Goal: Transaction & Acquisition: Purchase product/service

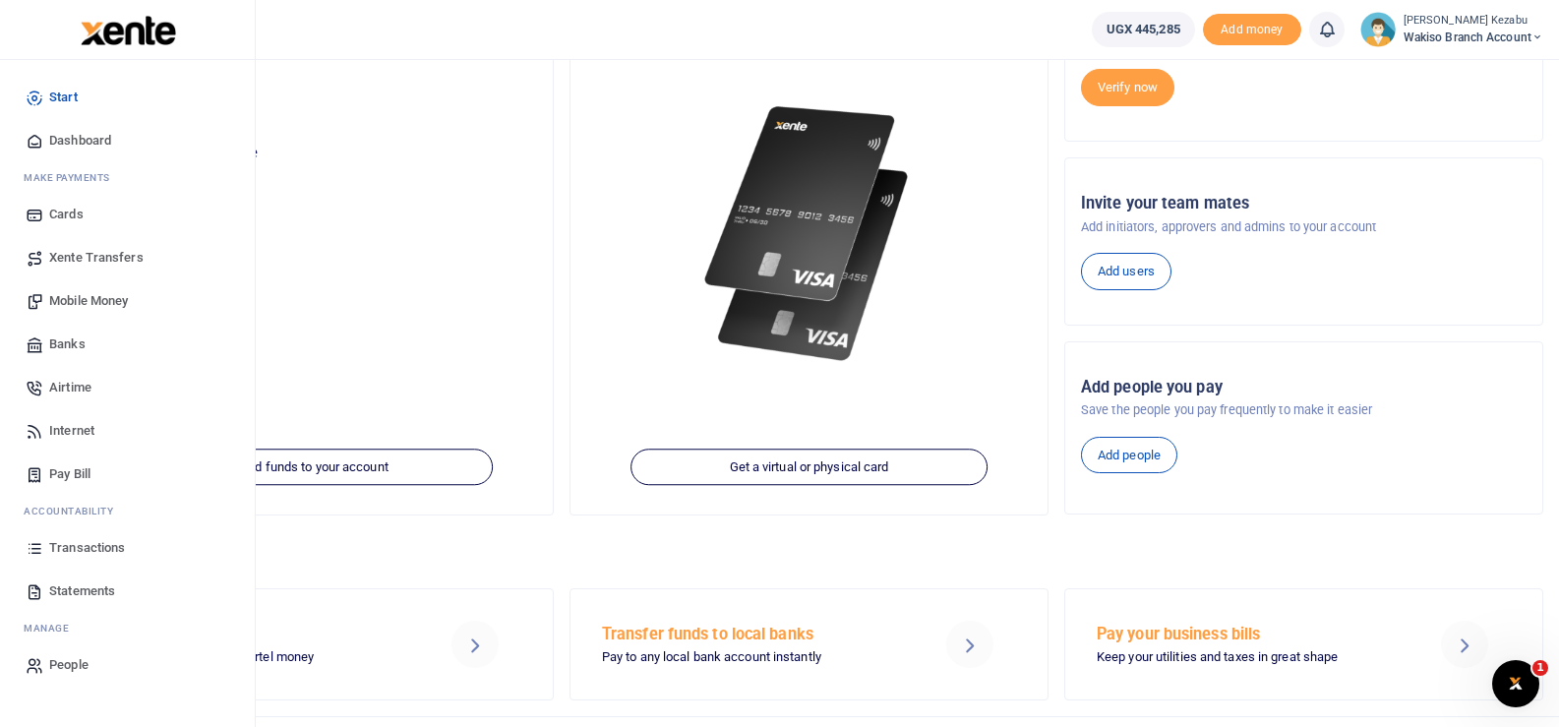
scroll to position [200, 0]
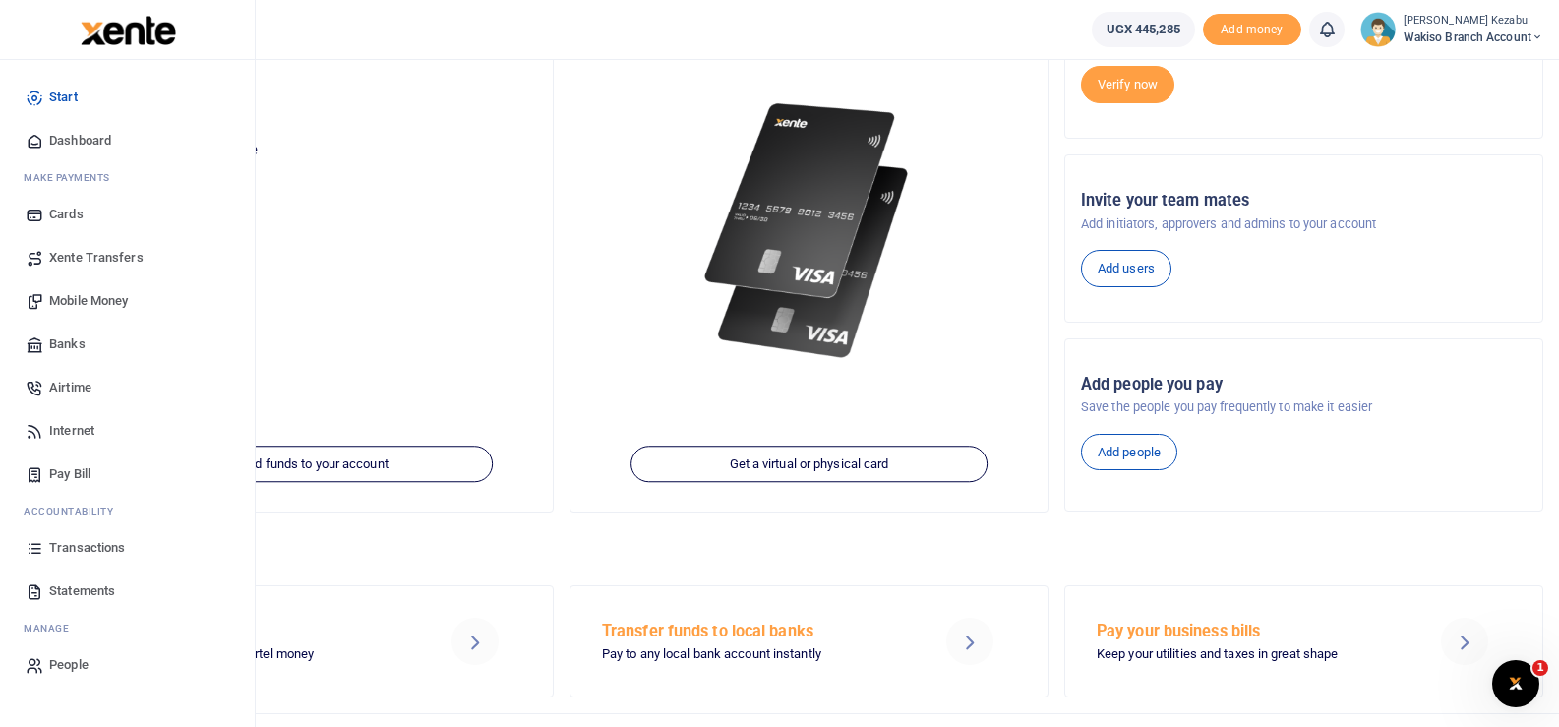
click at [77, 579] on link "Statements" at bounding box center [127, 590] width 223 height 43
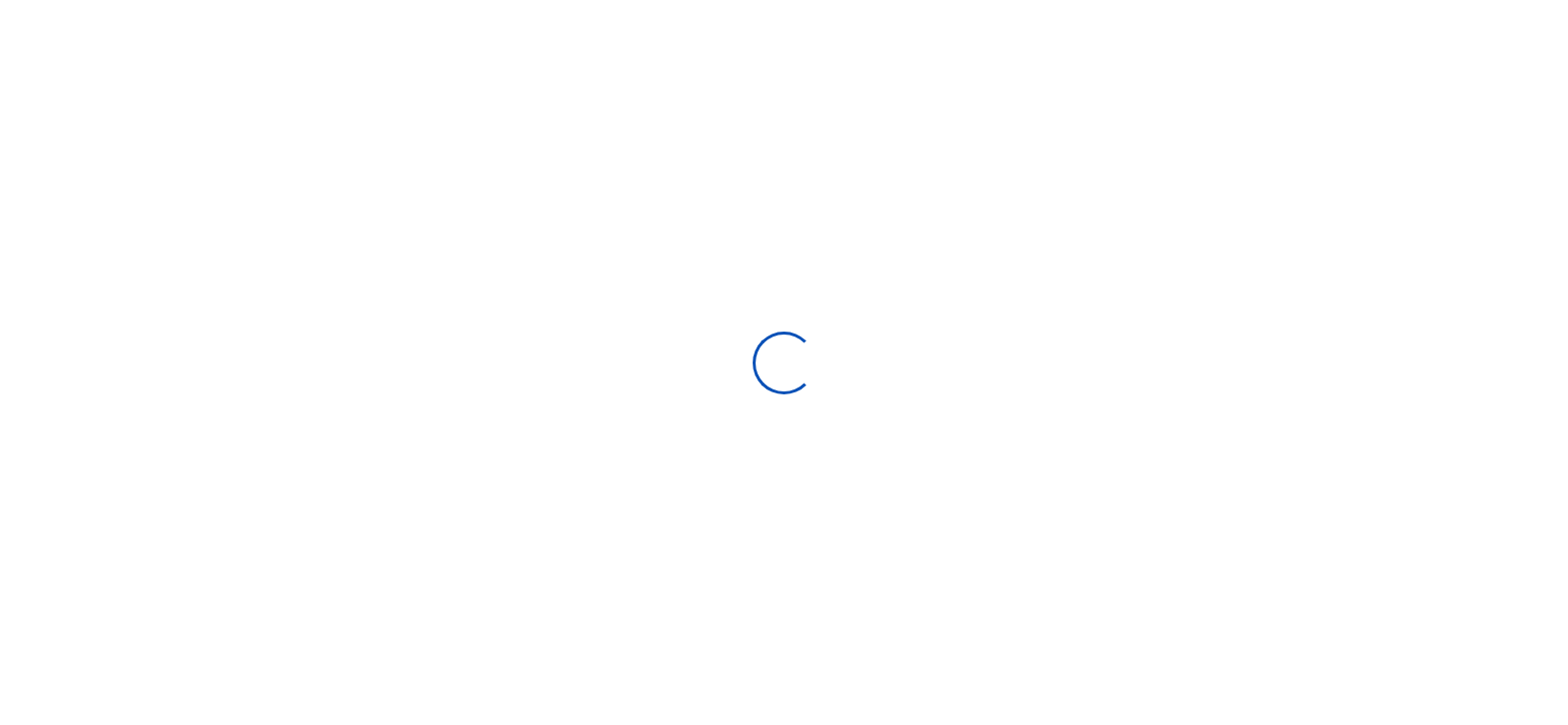
select select "ALL"
type input "08/11/2025 - 09/09/2025"
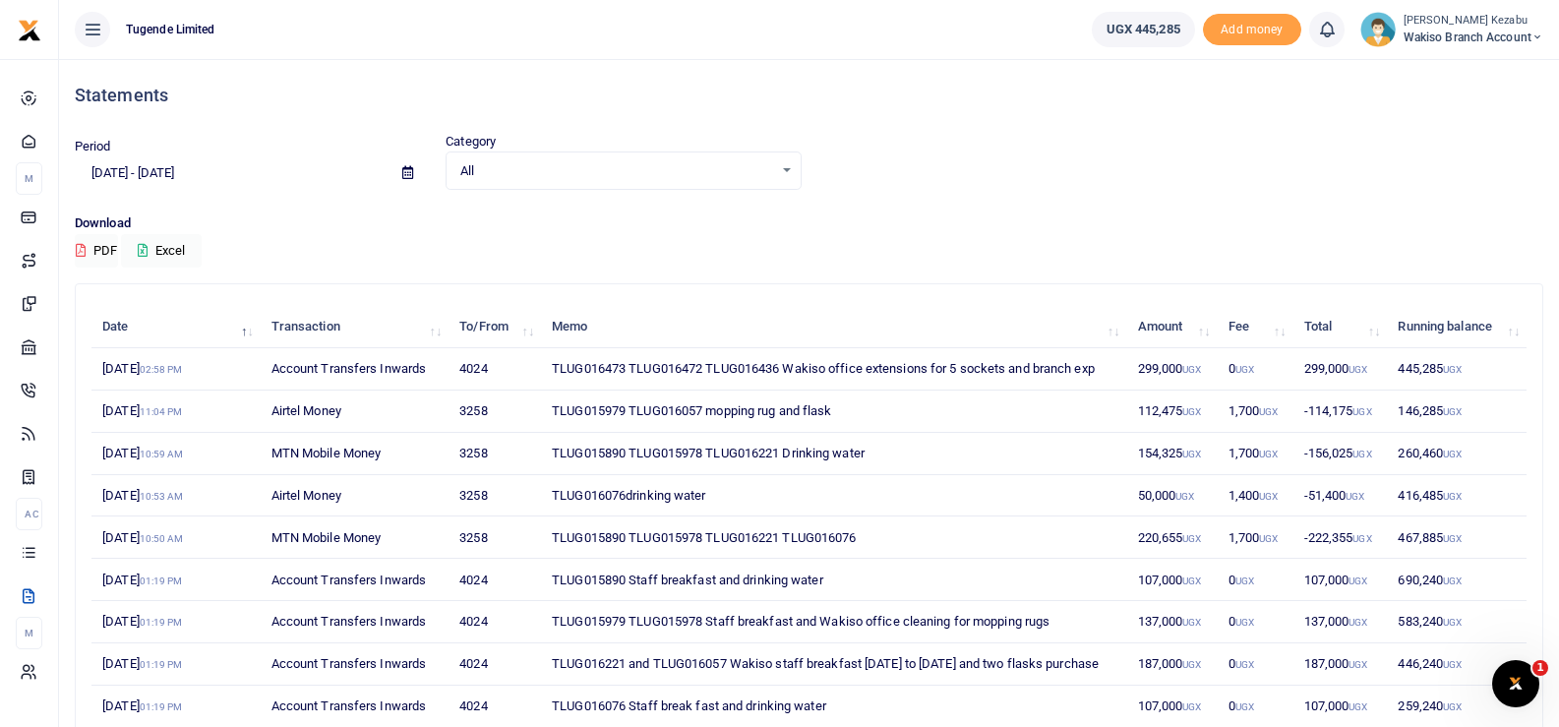
click at [669, 365] on td "TLUG016473 TLUG016472 TLUG016436 Wakiso office extensions for 5 sockets and bra…" at bounding box center [833, 369] width 585 height 42
copy td "TLUG016472"
click at [736, 364] on td "TLUG016473 TLUG016472 TLUG016436 Wakiso office extensions for 5 sockets and bra…" at bounding box center [833, 369] width 585 height 42
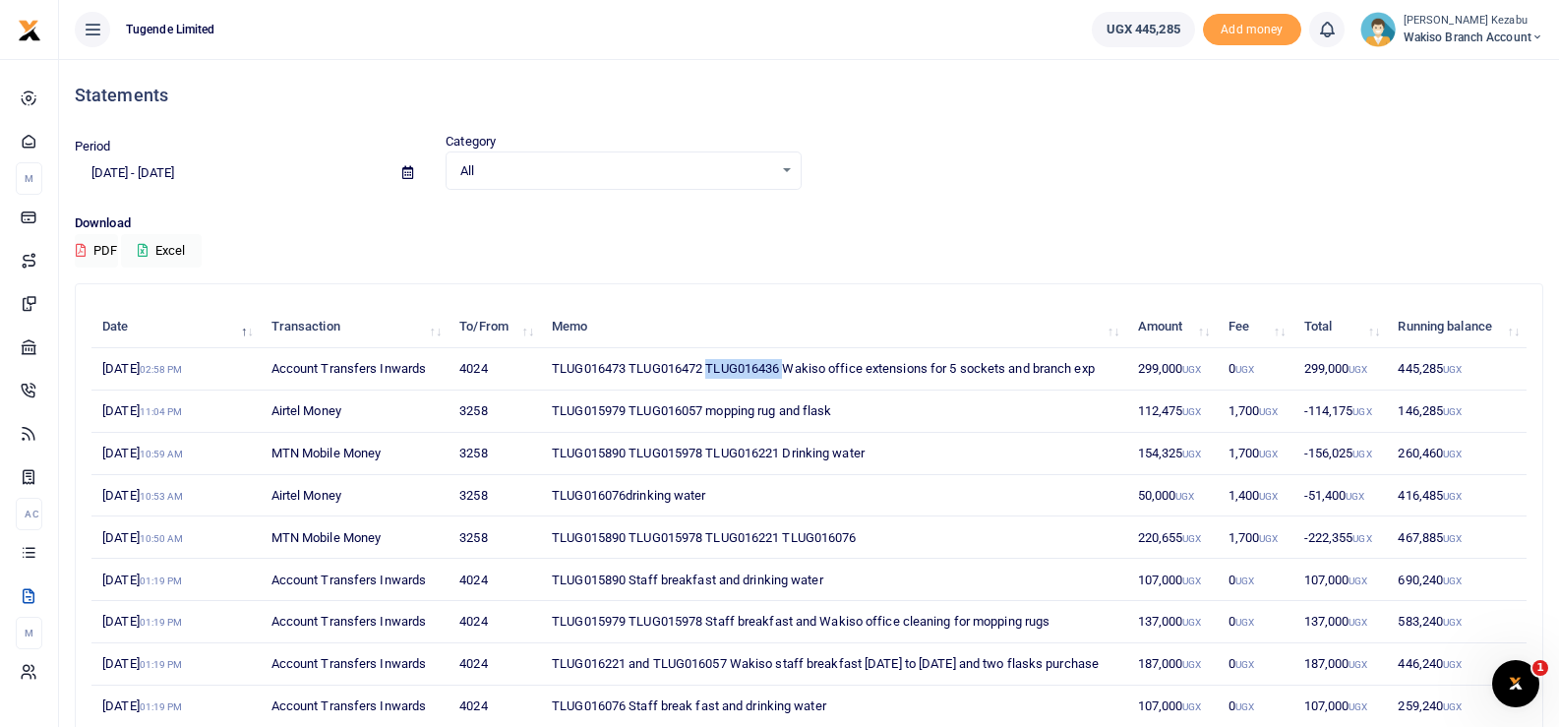
copy td "TLUG016436"
click at [591, 372] on td "TLUG016473 TLUG016472 TLUG016436 Wakiso office extensions for 5 sockets and bra…" at bounding box center [833, 369] width 585 height 42
copy td "TLUG016473"
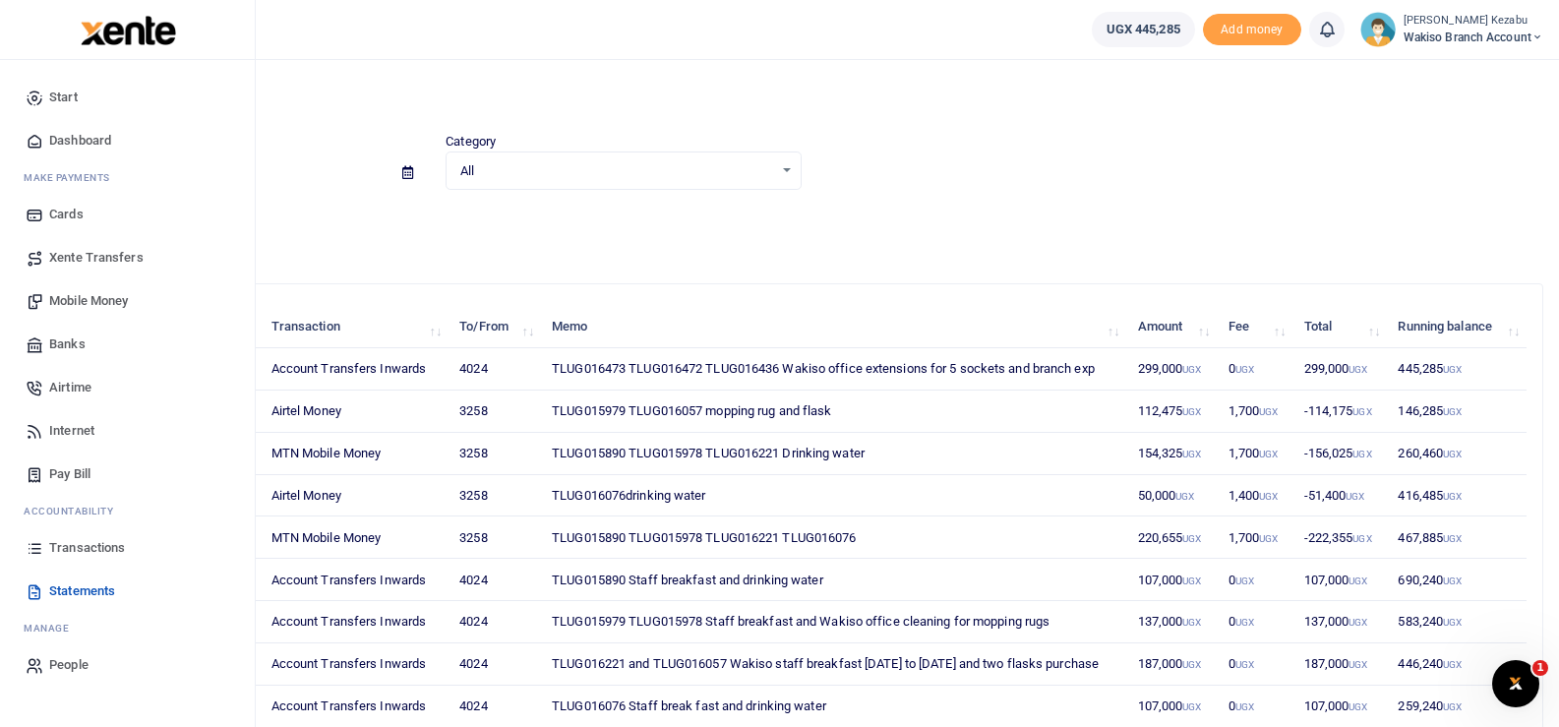
click at [80, 296] on span "Mobile Money" at bounding box center [88, 301] width 79 height 20
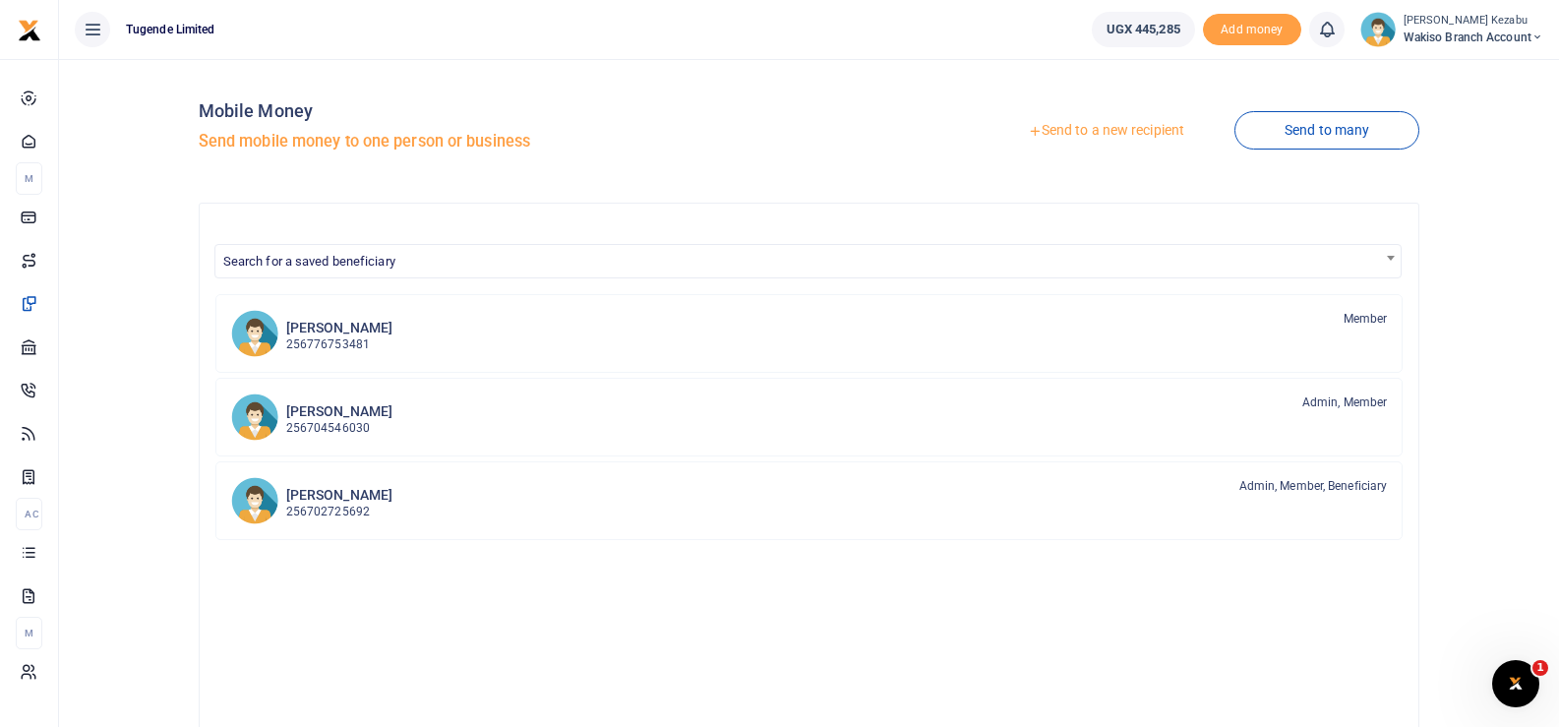
click at [1154, 132] on link "Send to a new recipient" at bounding box center [1105, 130] width 257 height 35
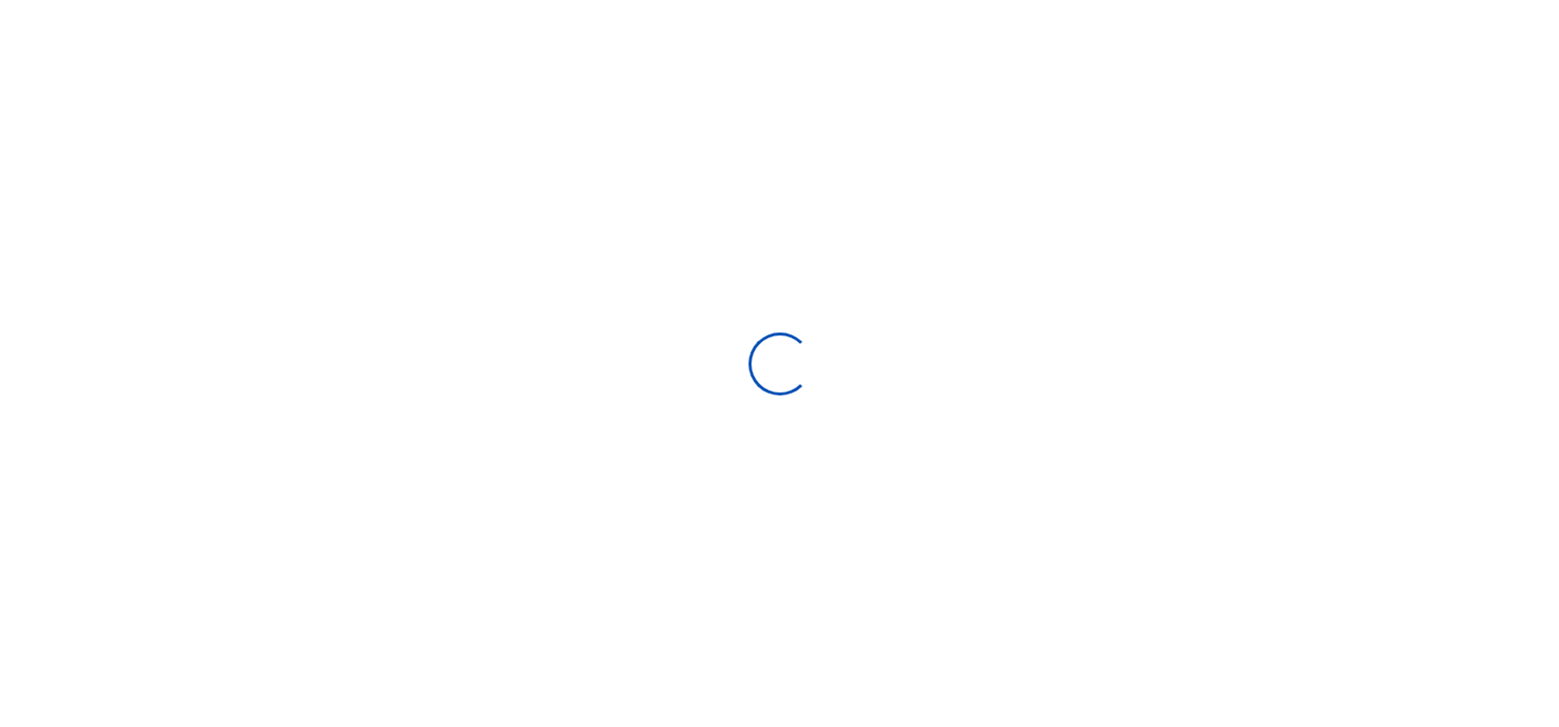
select select "Loading bundles"
select select
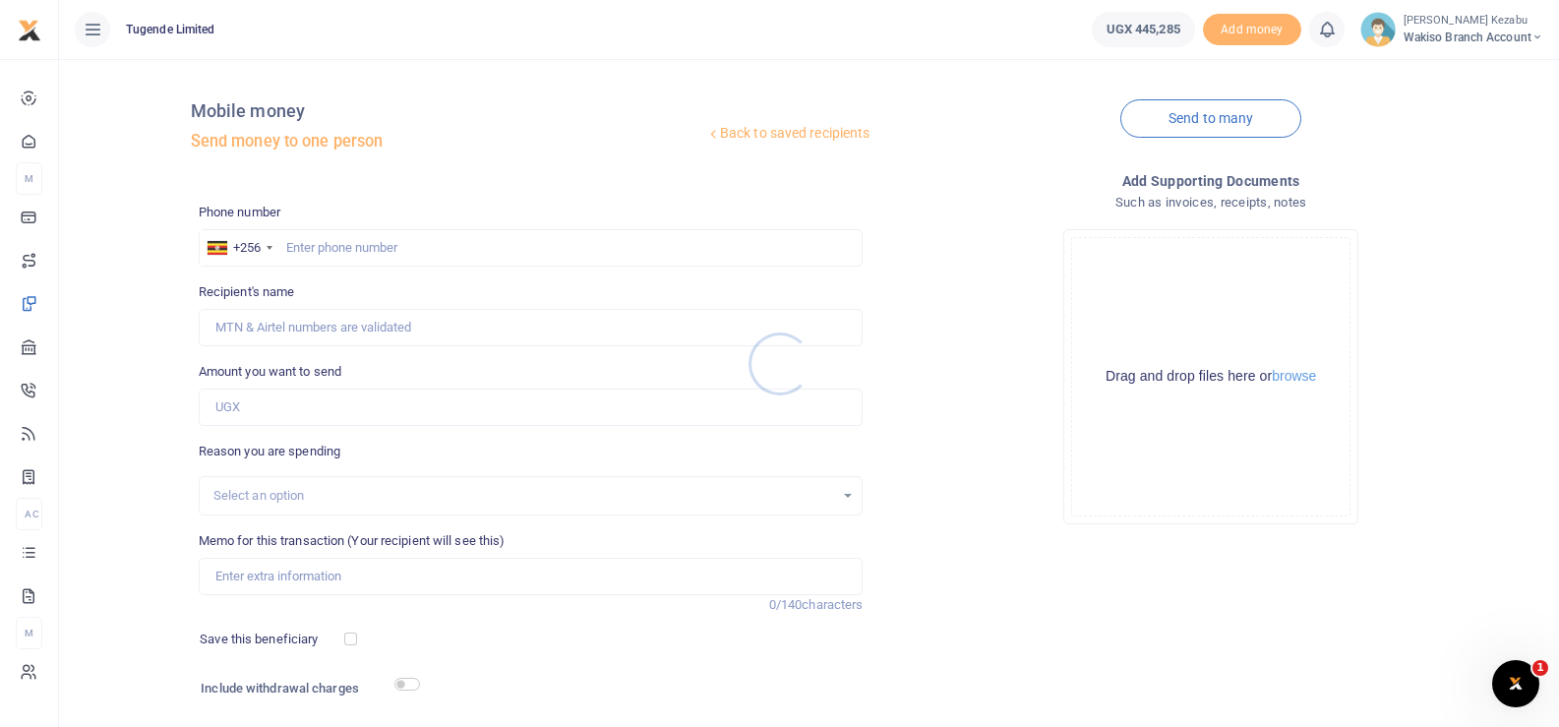
click at [325, 247] on div at bounding box center [779, 363] width 1559 height 727
click at [326, 245] on input "text" at bounding box center [531, 247] width 665 height 37
type input "784483101"
type input "[PERSON_NAME] Kezabu"
type input "784483101"
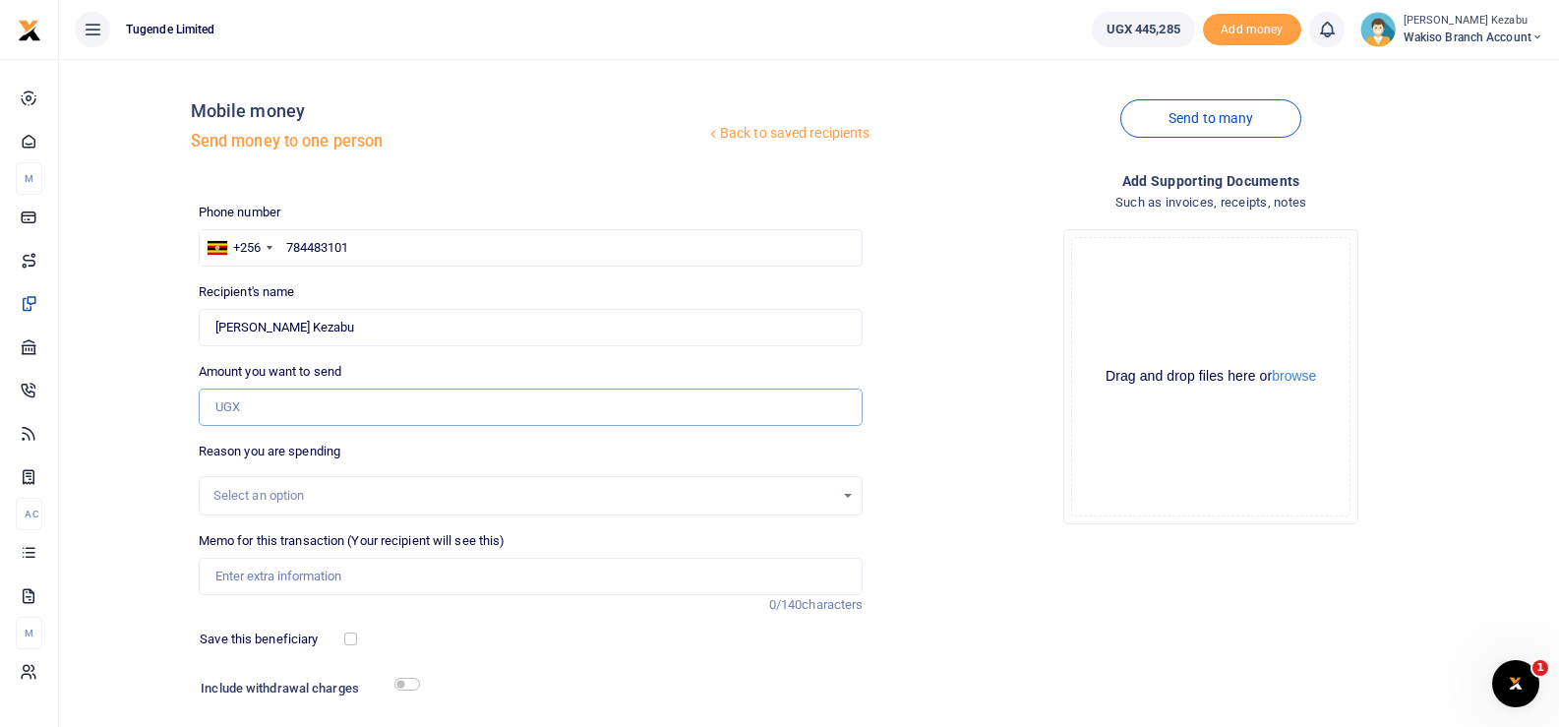
click at [341, 405] on input "Amount you want to send" at bounding box center [531, 406] width 665 height 37
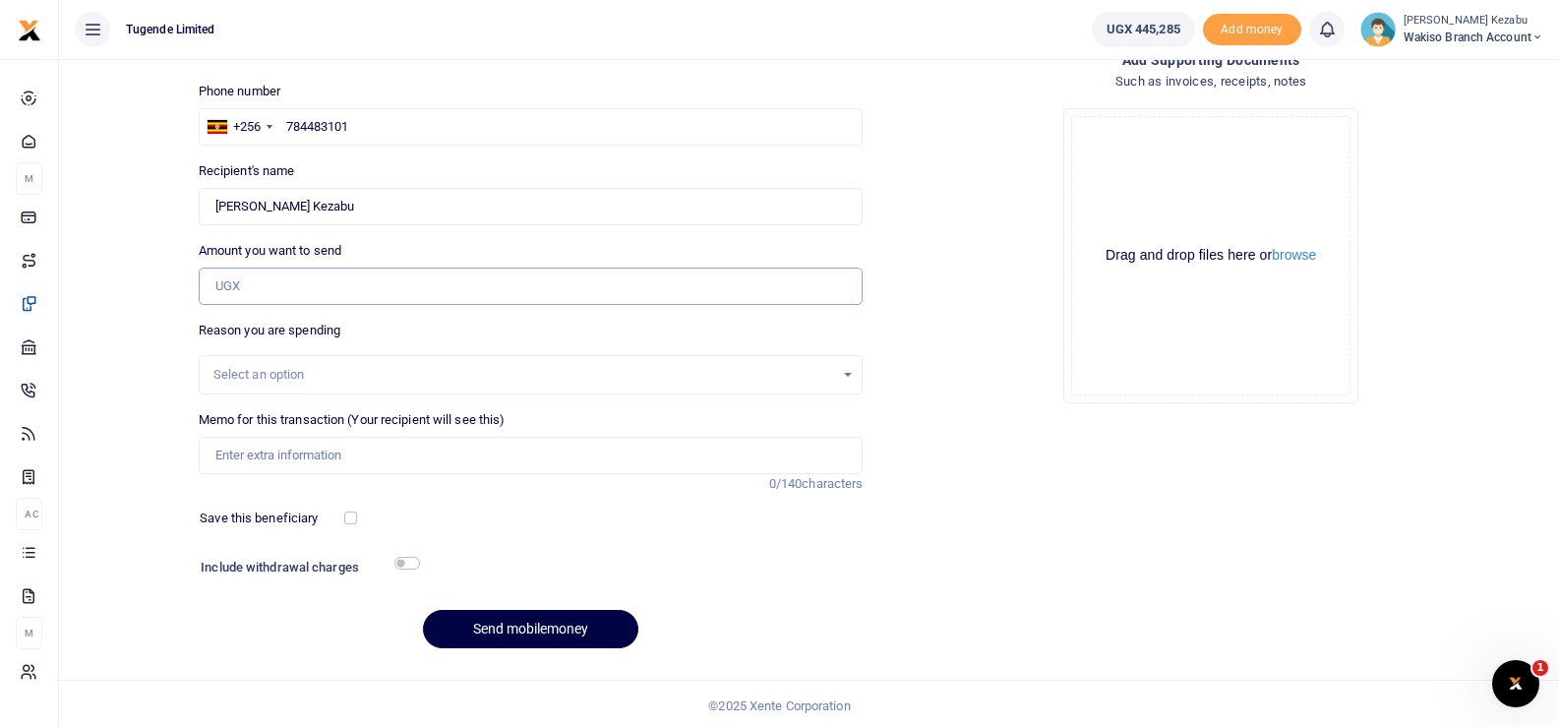
scroll to position [125, 0]
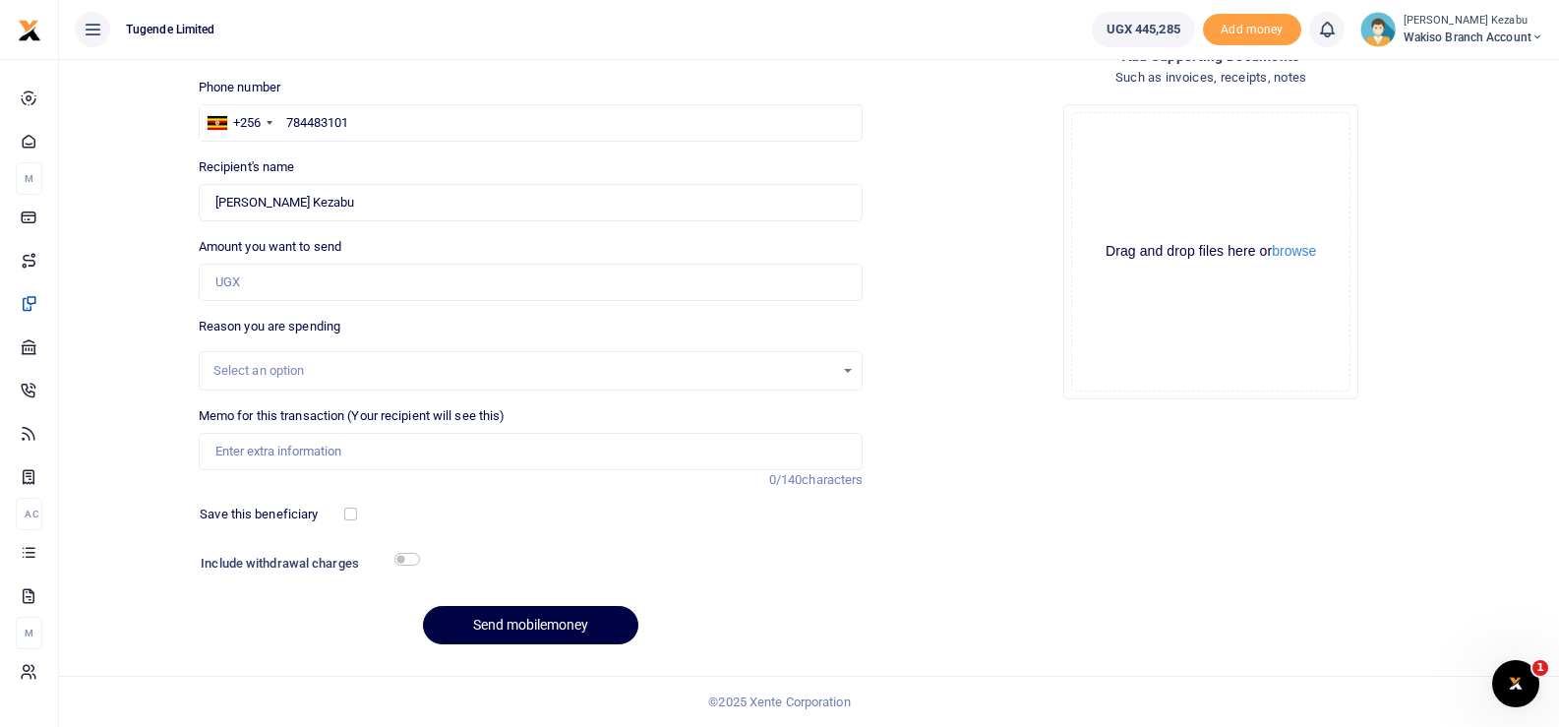
click at [412, 371] on div "Select an option" at bounding box center [523, 371] width 621 height 20
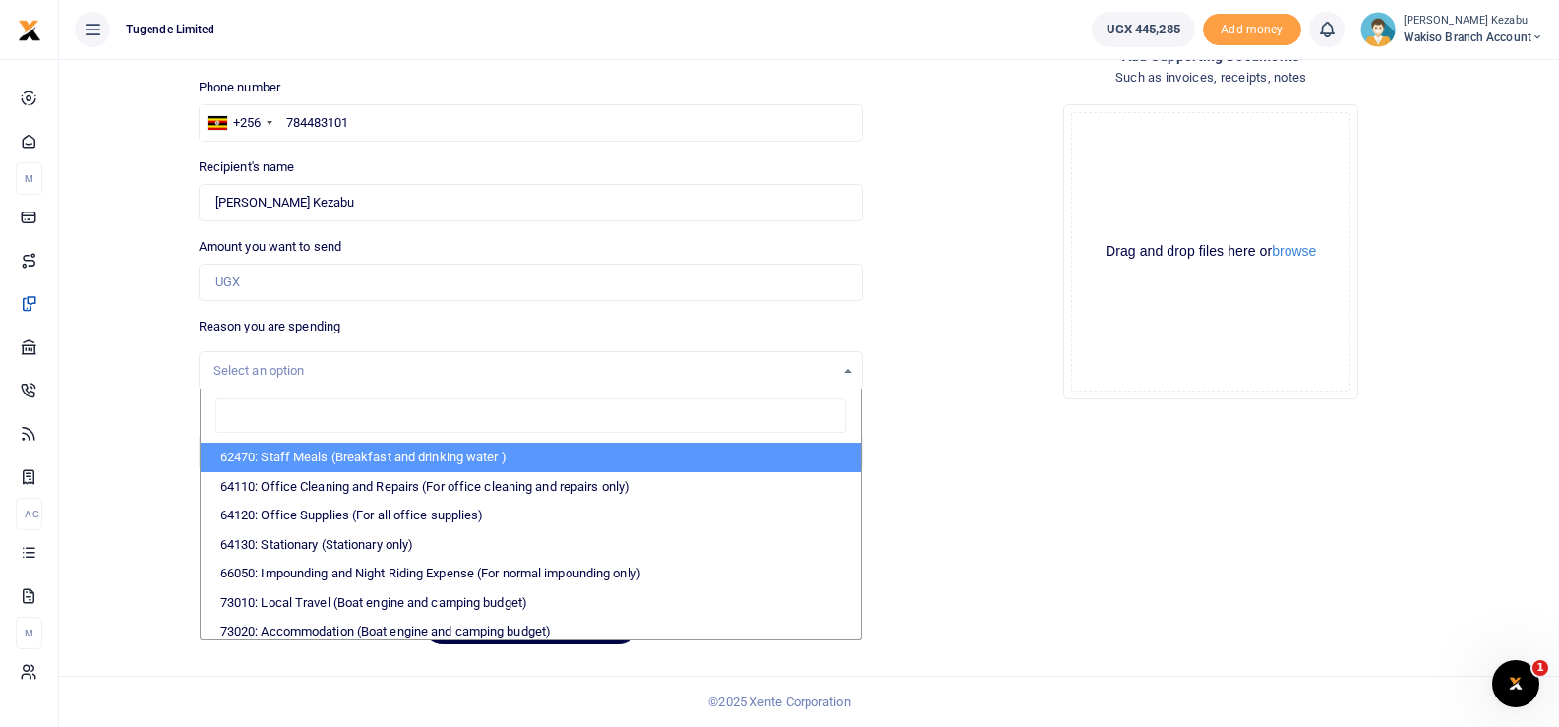
click at [412, 371] on div "Select an option" at bounding box center [523, 371] width 621 height 20
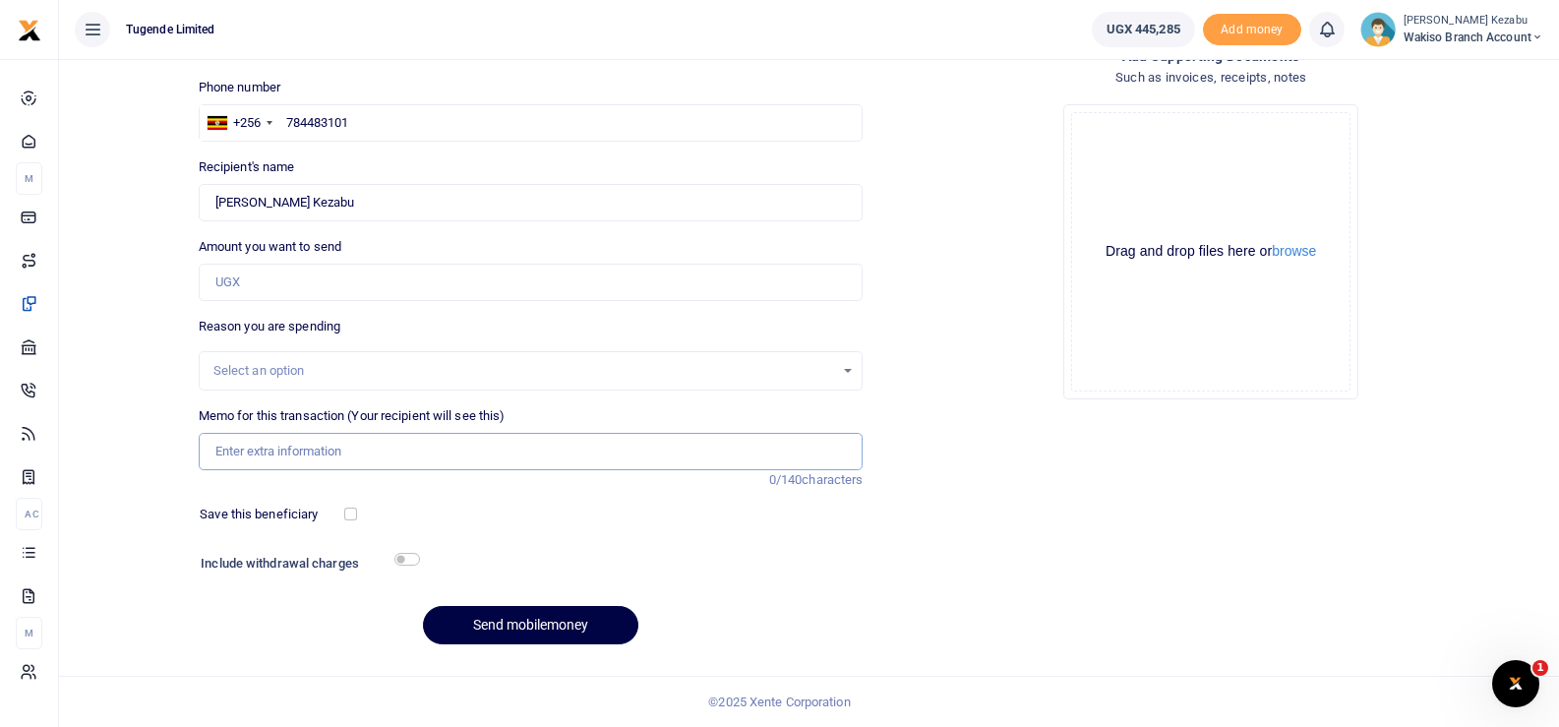
click at [339, 455] on input "Memo for this transaction (Your recipient will see this)" at bounding box center [531, 451] width 665 height 37
paste input "TLUG016472"
paste input "TLUG016436"
type input "TLUG016472 TLUG016436 staff breakfast"
click at [336, 284] on input "Amount you want to send" at bounding box center [531, 282] width 665 height 37
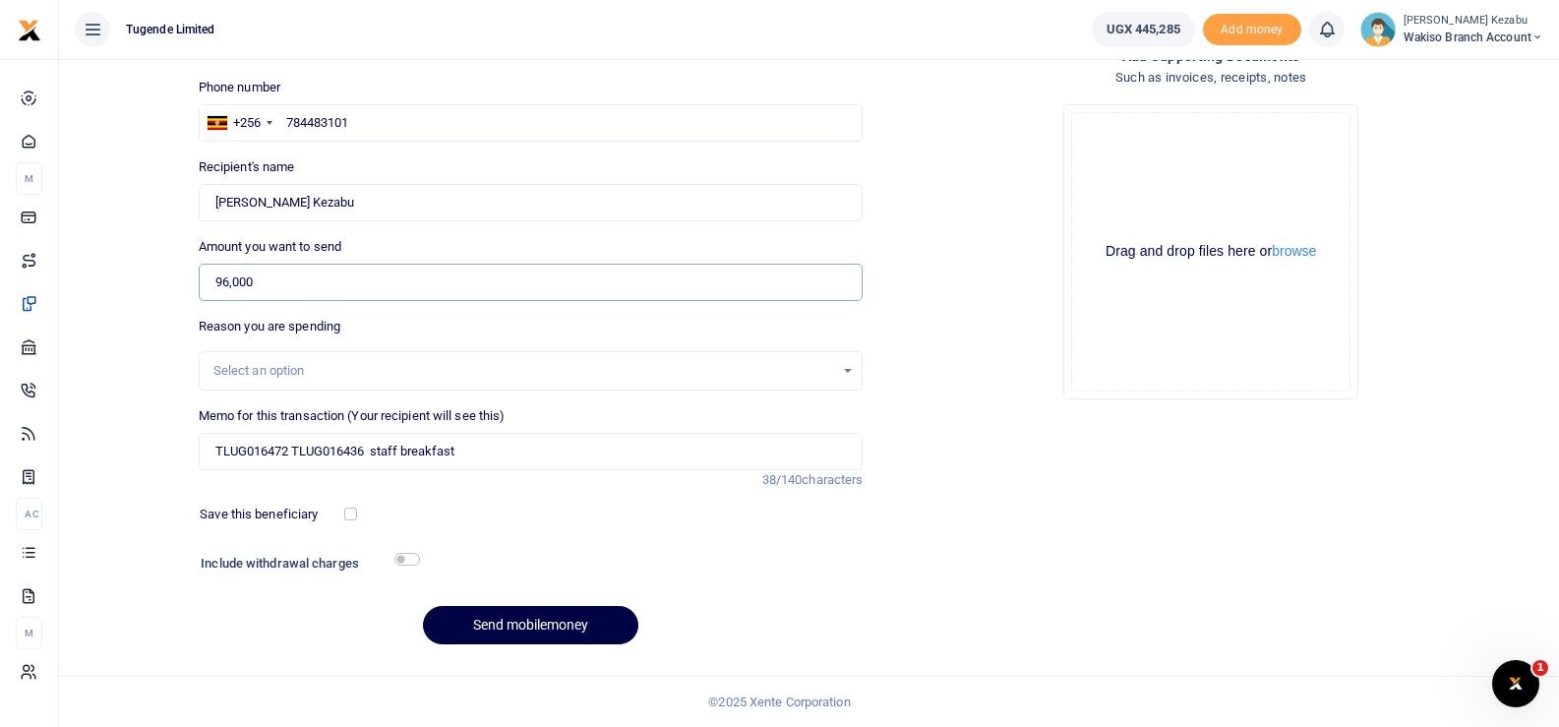
type input "96,000"
click at [394, 556] on h6 "Include withdrawal charges" at bounding box center [306, 564] width 210 height 16
click at [407, 557] on input "checkbox" at bounding box center [407, 559] width 26 height 13
checkbox input "true"
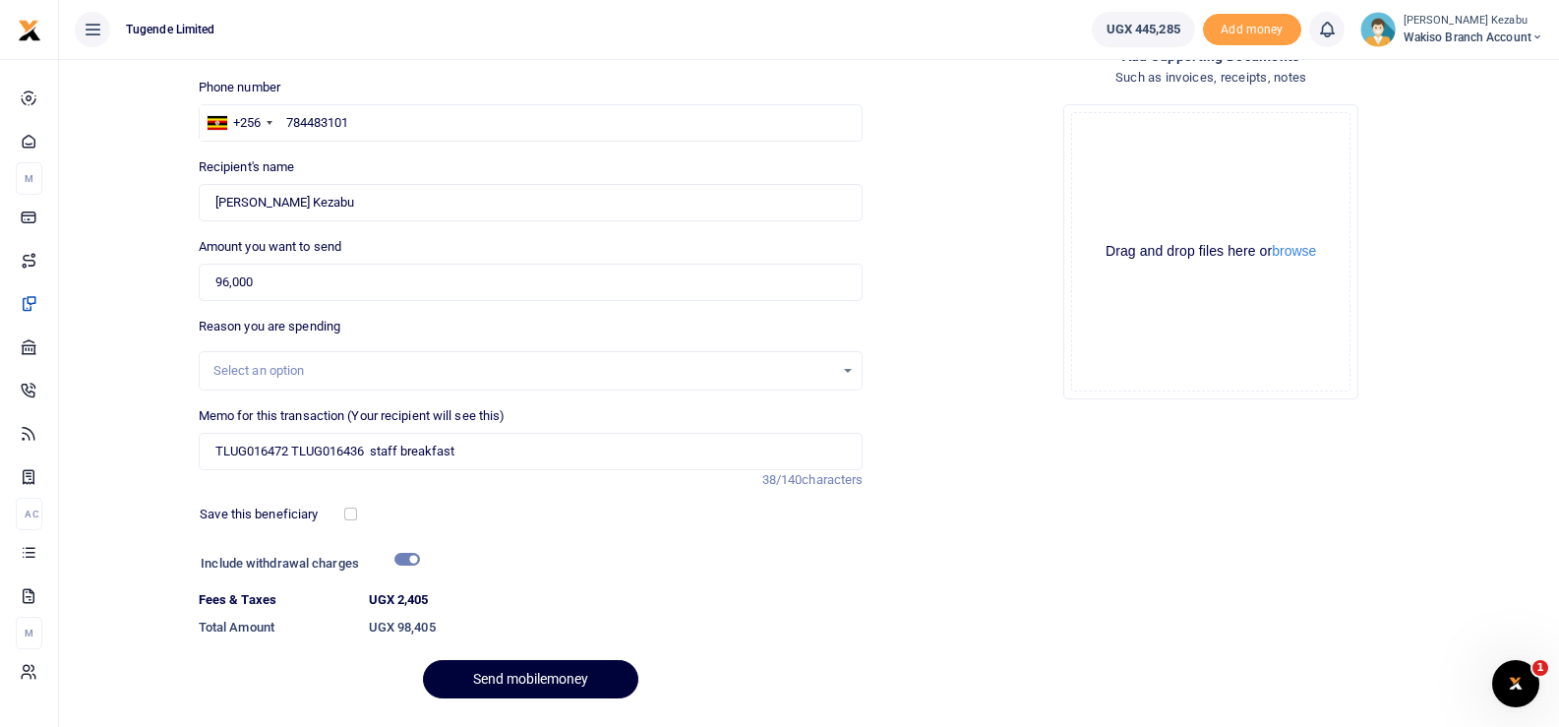
click at [480, 677] on button "Send mobilemoney" at bounding box center [530, 679] width 215 height 38
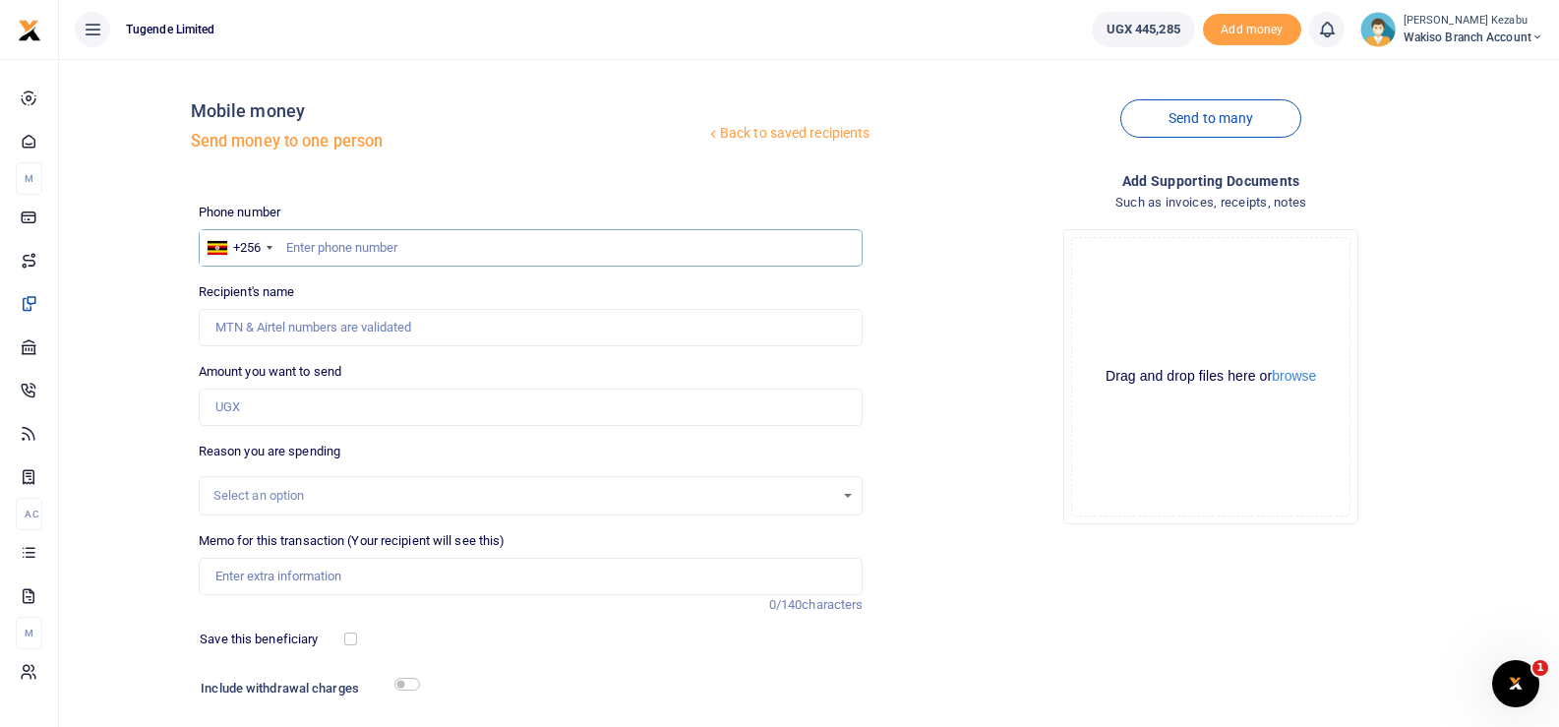
click at [366, 254] on input "text" at bounding box center [531, 247] width 665 height 37
type input "0777933198"
type input "[PERSON_NAME]"
type input "0777933198"
click at [283, 407] on input "Amount you want to send" at bounding box center [531, 406] width 665 height 37
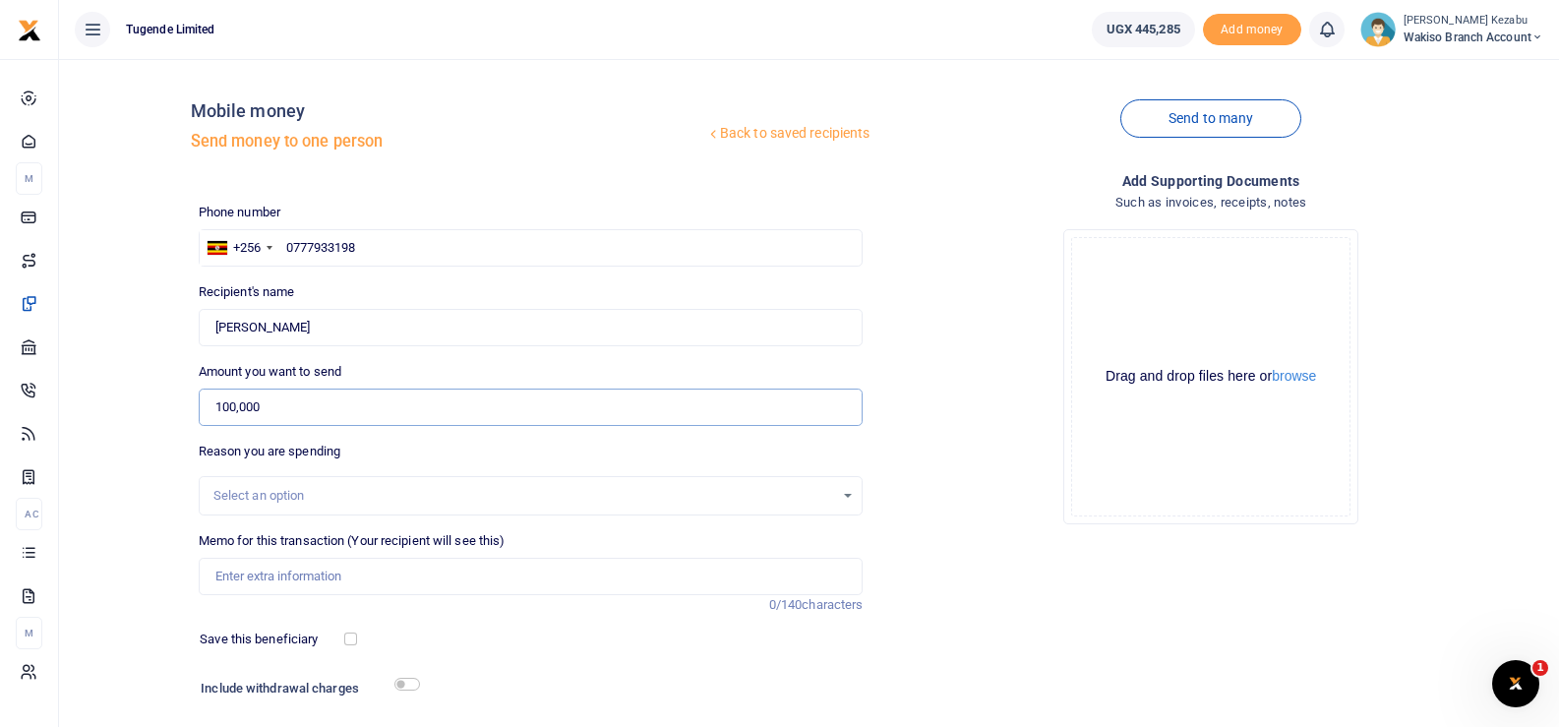
type input "100,000"
click at [330, 570] on input "Memo for this transaction (Your recipient will see this)" at bounding box center [531, 576] width 665 height 37
paste input "TLUG016473"
click at [324, 569] on input "TLUG016473 Extensions" at bounding box center [531, 576] width 665 height 37
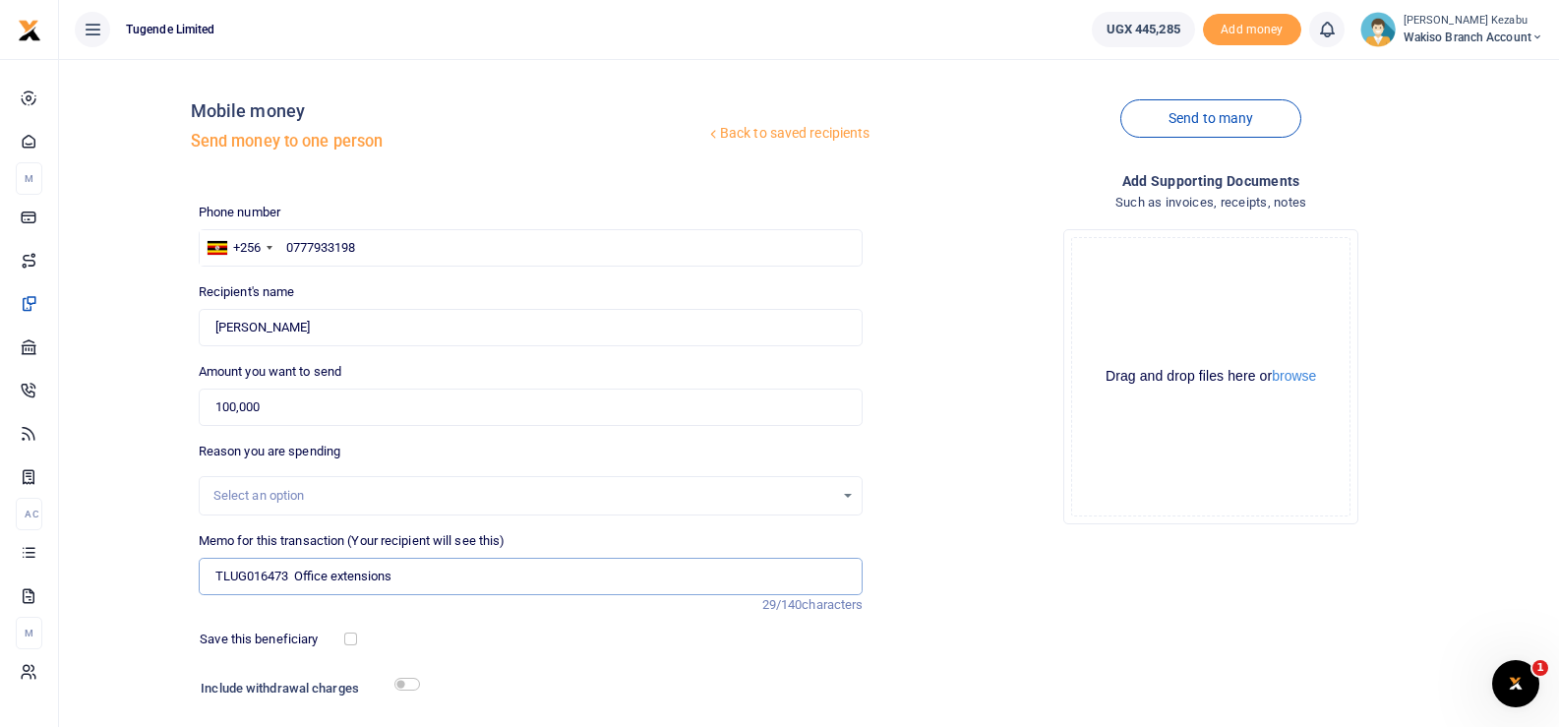
type input "TLUG016473 Office extensions"
click at [401, 688] on input "checkbox" at bounding box center [407, 683] width 26 height 13
checkbox input "true"
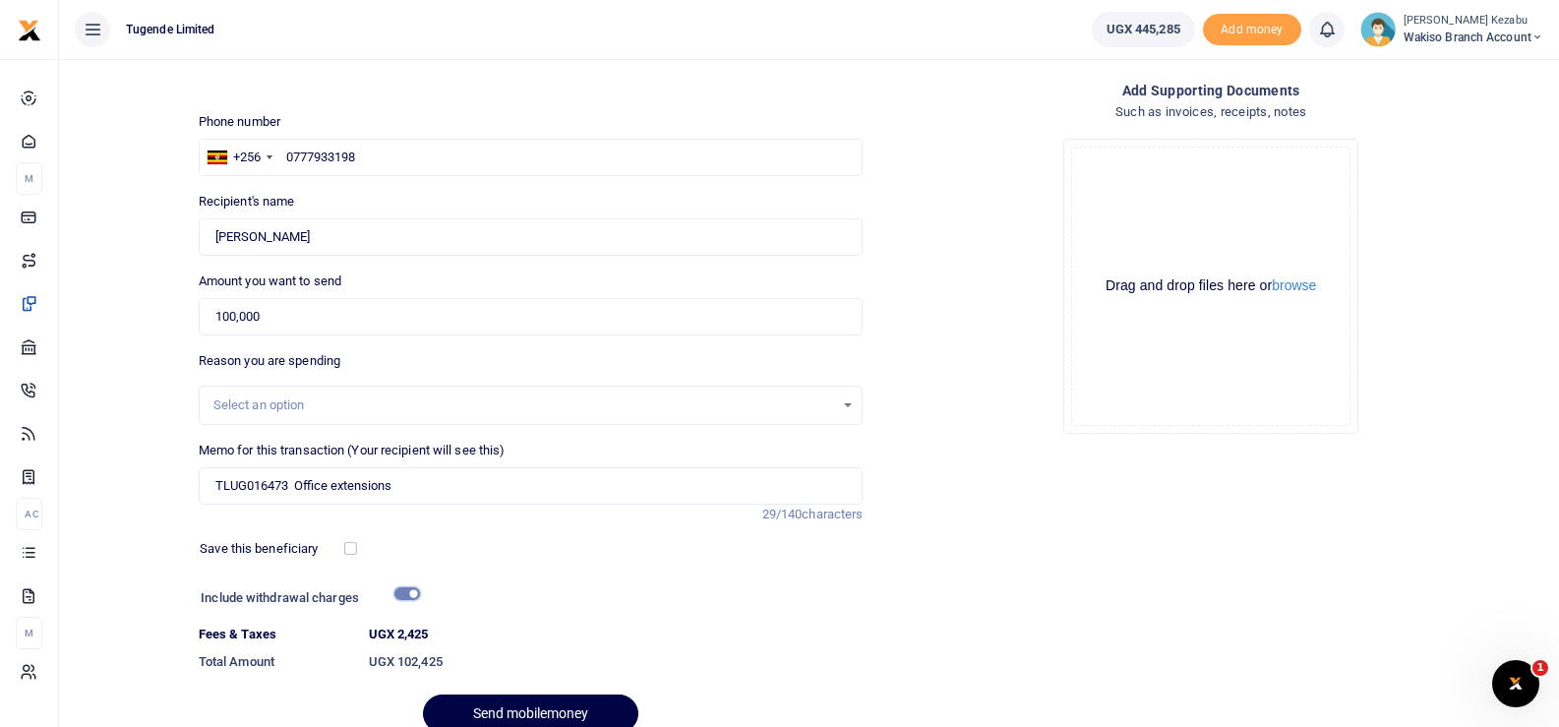
scroll to position [89, 0]
click at [503, 700] on button "Send mobilemoney" at bounding box center [530, 714] width 215 height 38
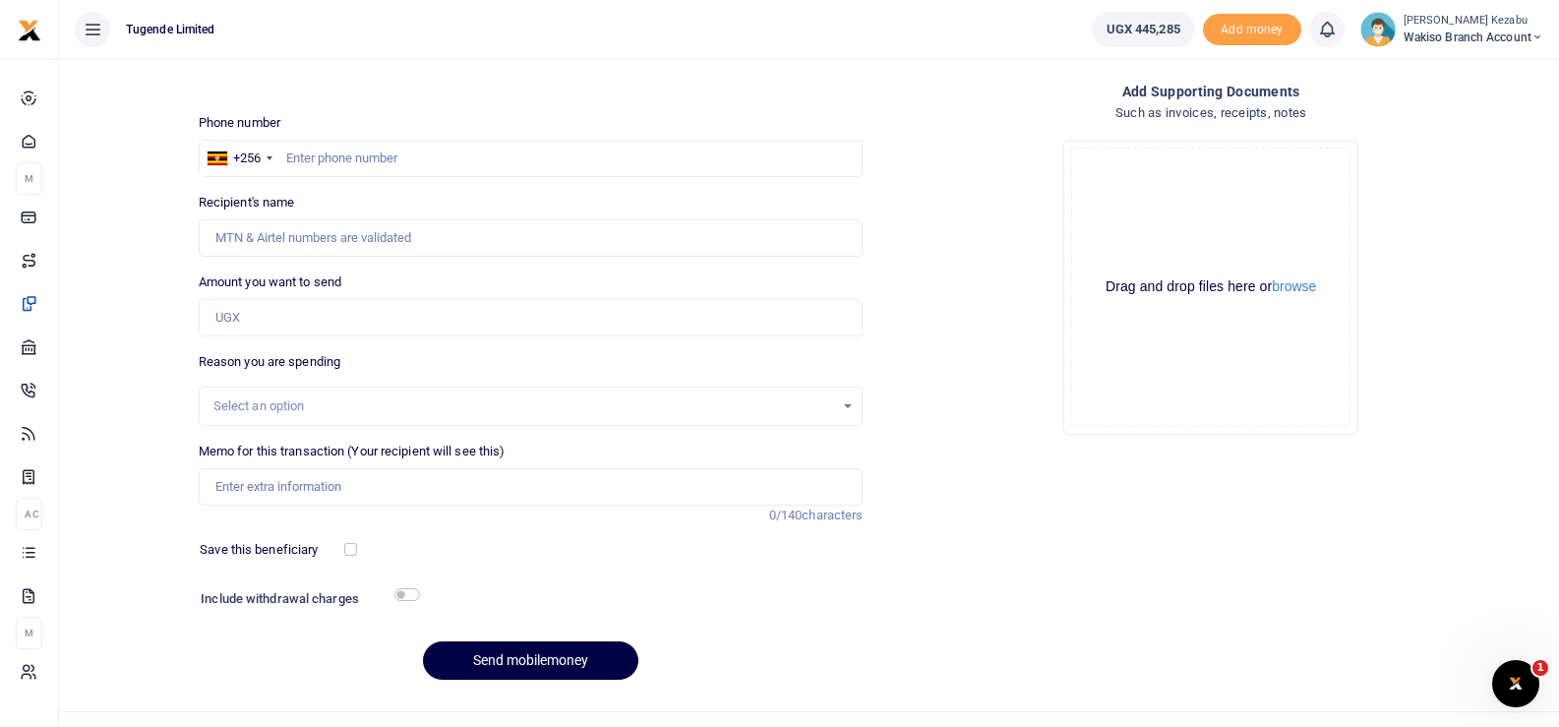
scroll to position [89, 0]
click at [348, 158] on input "text" at bounding box center [531, 158] width 665 height 37
paste input "777467669"
type input "777467669"
type input "[PERSON_NAME]"
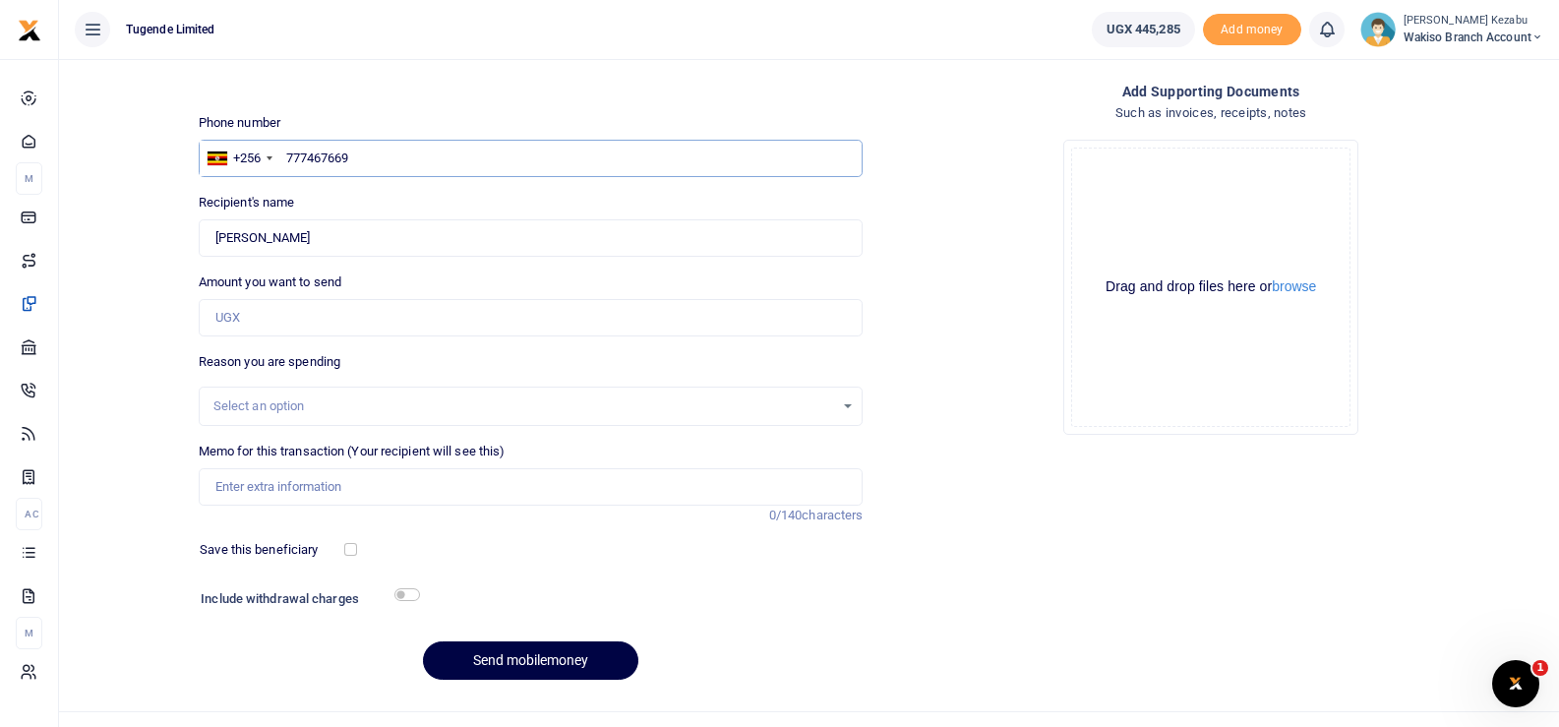
type input "777467669"
click at [309, 319] on input "Amount you want to send" at bounding box center [531, 317] width 665 height 37
type input "100,000"
click at [334, 485] on input "Memo for this transaction (Your recipient will see this)" at bounding box center [531, 486] width 665 height 37
paste input "TLUG016472 TLUG016436 staff breakfast"
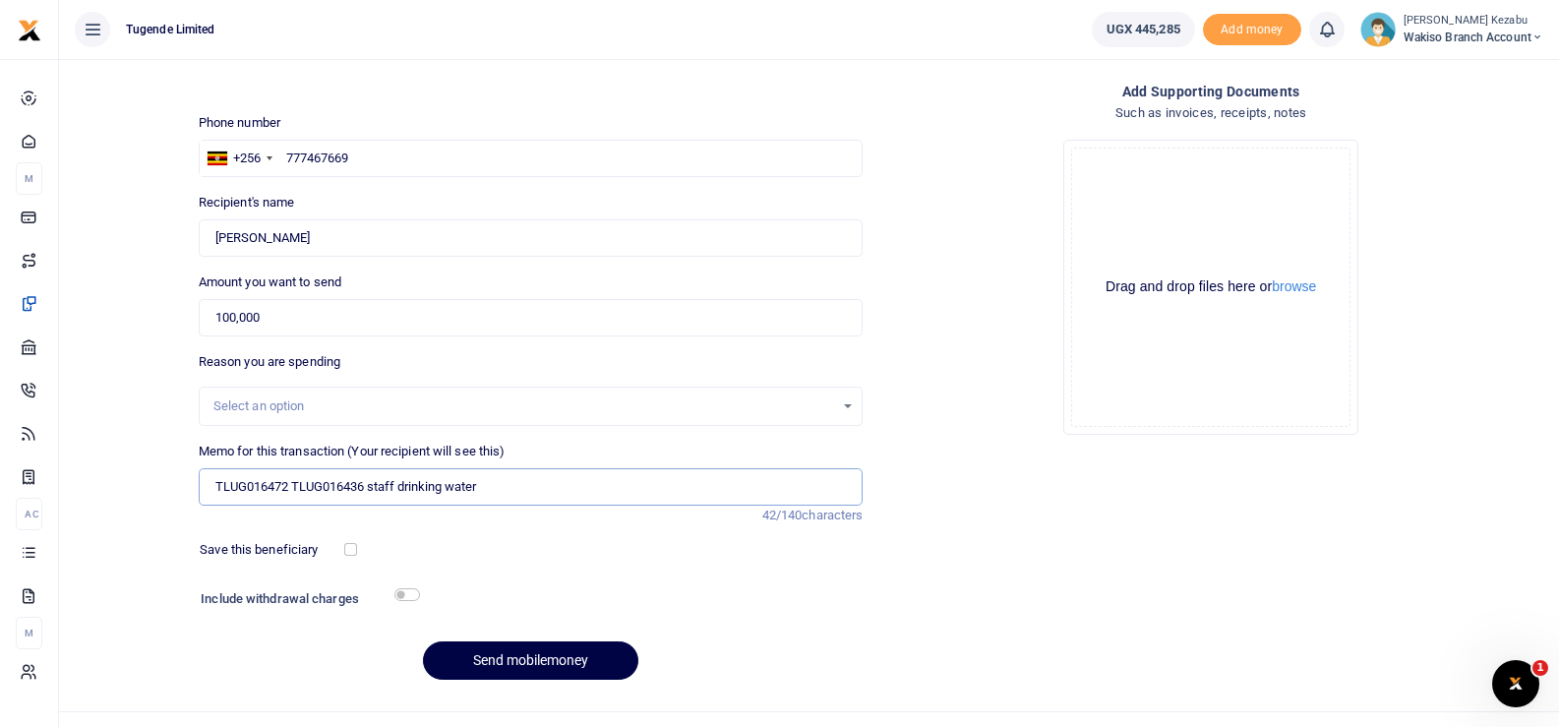
type input "TLUG016472 TLUG016436 staff drinking water"
click at [399, 593] on input "checkbox" at bounding box center [407, 594] width 26 height 13
checkbox input "true"
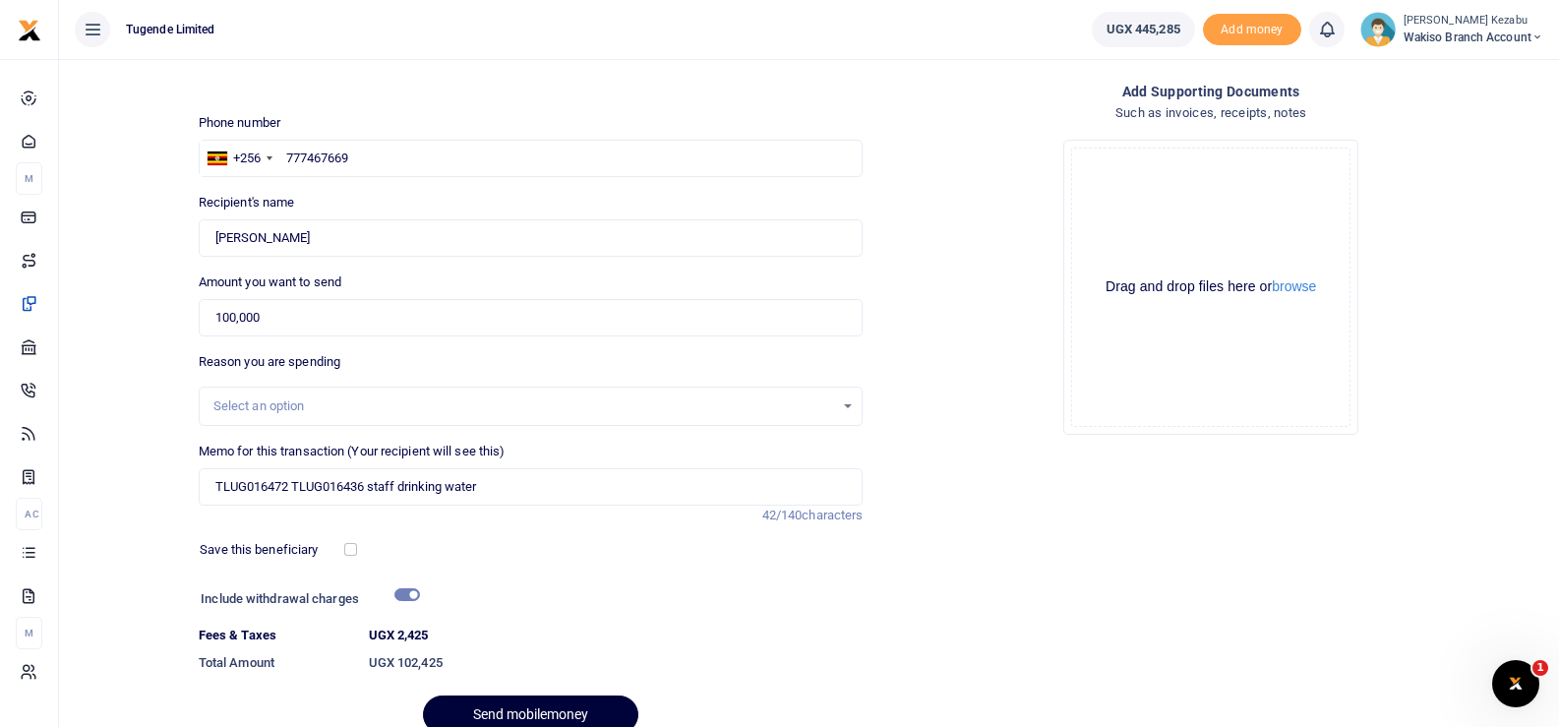
click at [528, 697] on button "Send mobilemoney" at bounding box center [530, 714] width 215 height 38
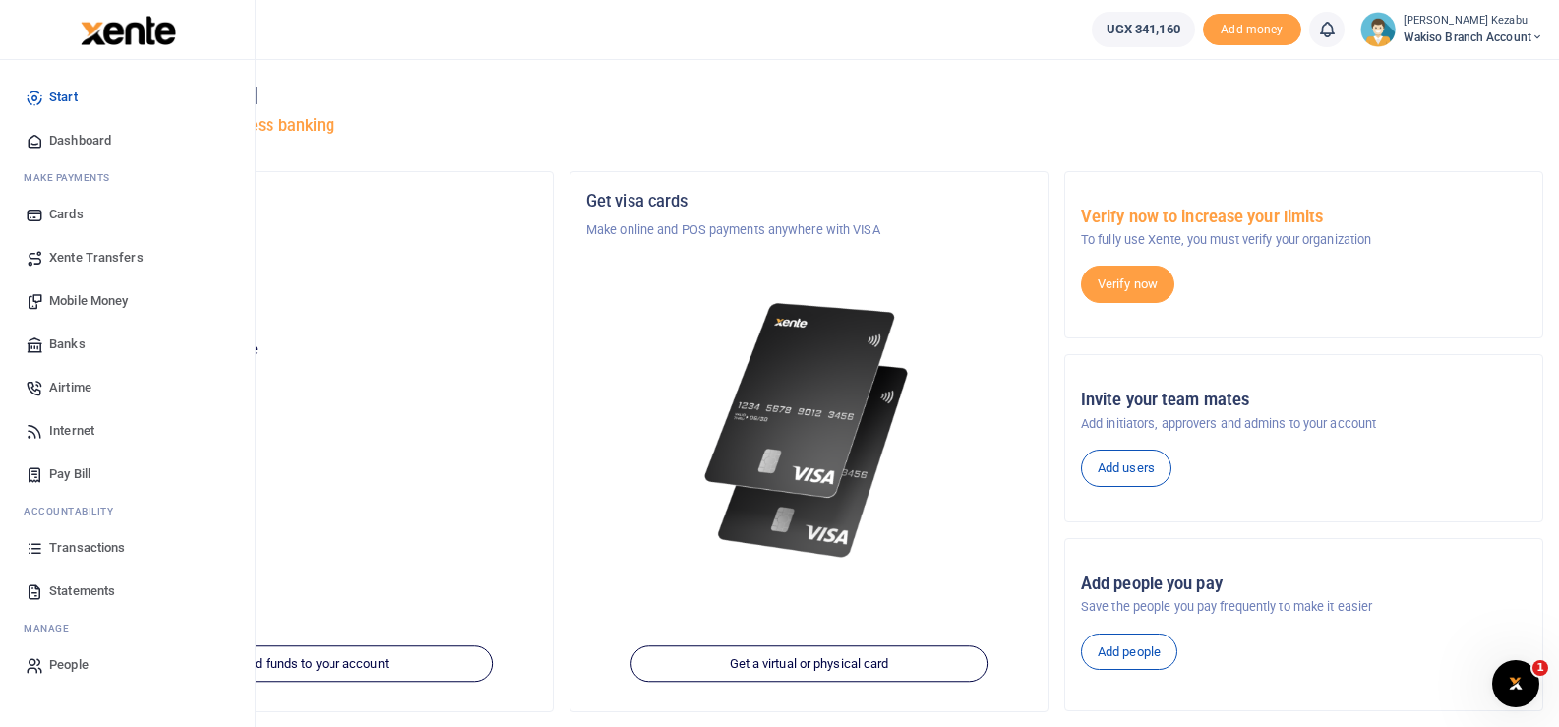
click at [95, 553] on span "Transactions" at bounding box center [87, 548] width 76 height 20
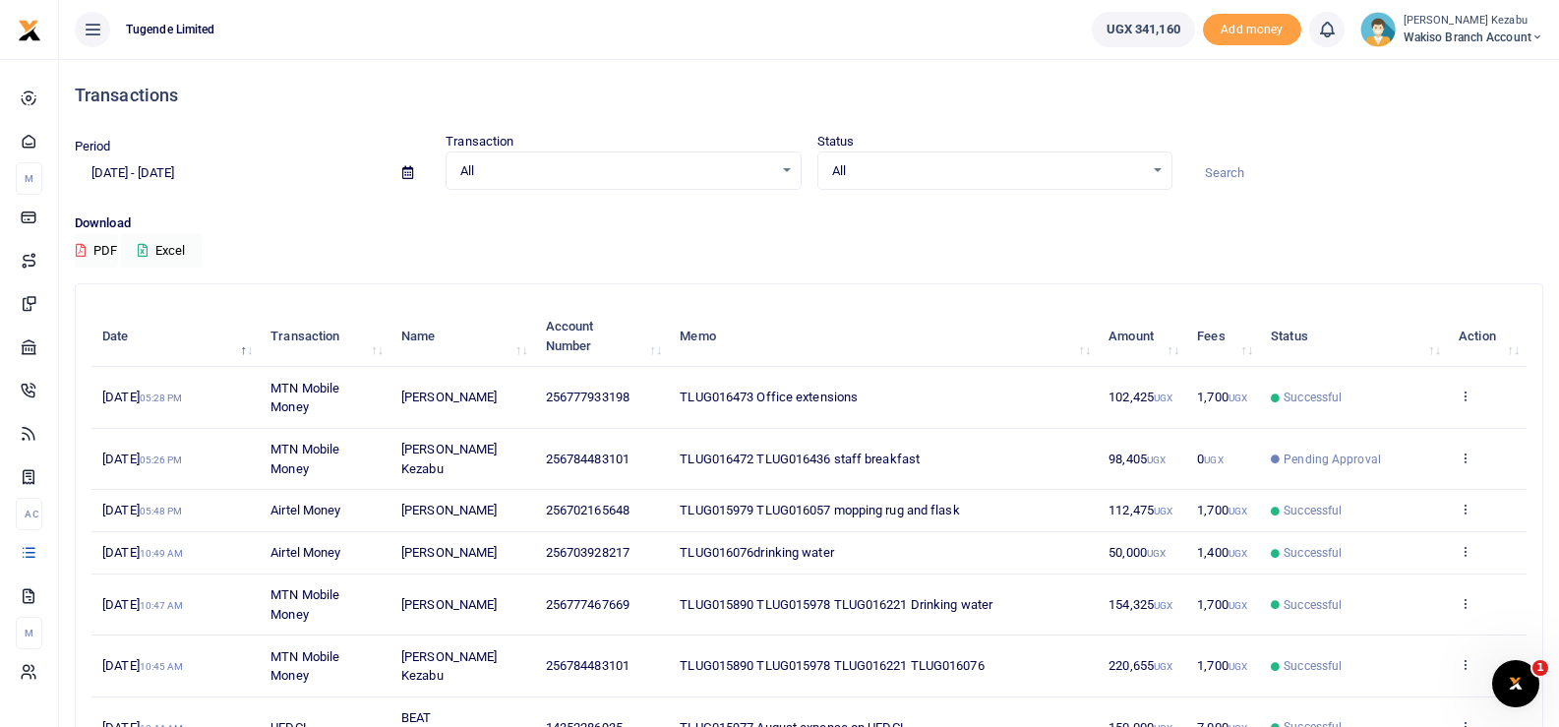
click at [800, 458] on span "TLUG016472 TLUG016436 staff breakfast" at bounding box center [799, 458] width 240 height 15
copy span "TLUG016472 TLUG016436 staff breakfast"
